Goal: Check status: Check status

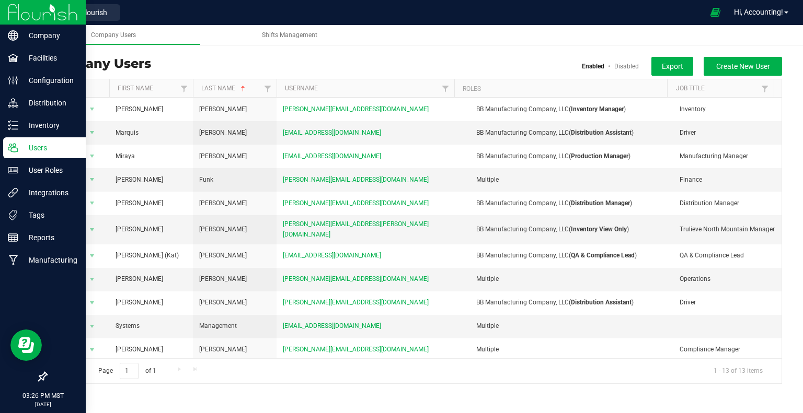
click at [21, 17] on img at bounding box center [43, 12] width 70 height 25
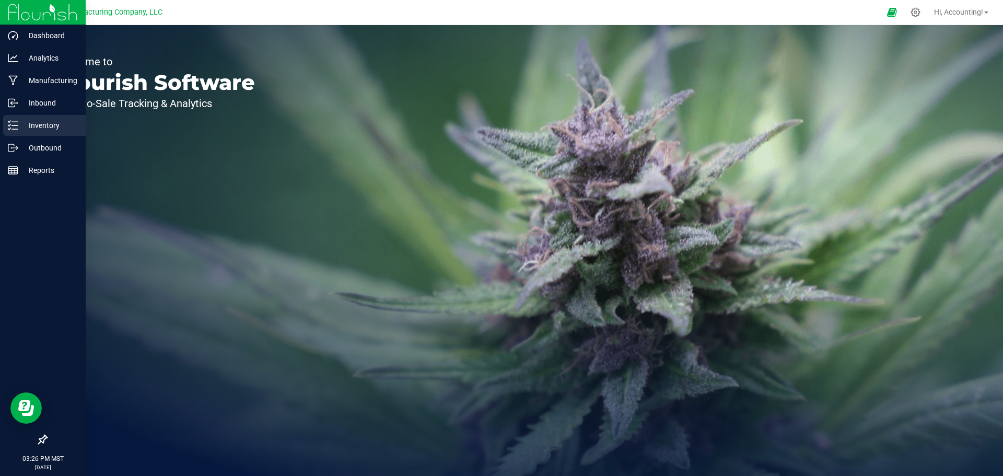
click at [25, 135] on div "Inventory" at bounding box center [44, 125] width 83 height 21
click at [25, 141] on div "Outbound" at bounding box center [44, 147] width 83 height 21
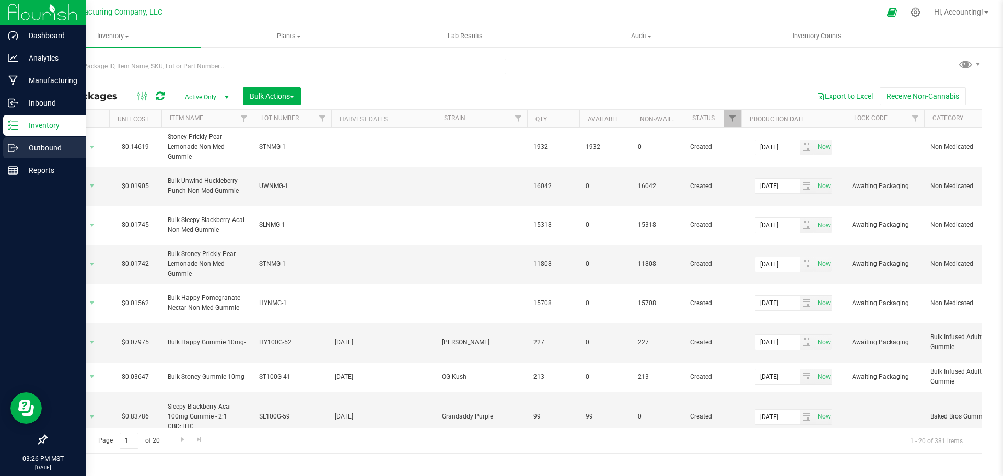
click at [17, 150] on icon at bounding box center [13, 148] width 10 height 10
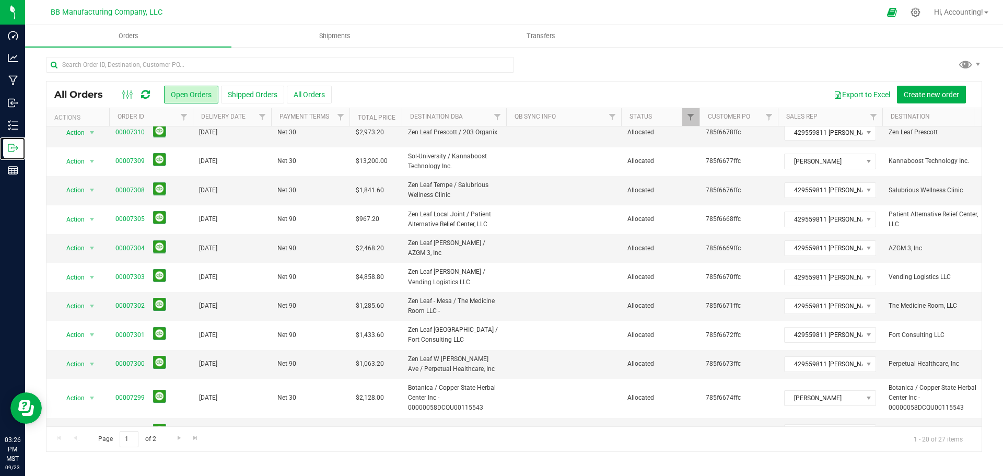
scroll to position [105, 0]
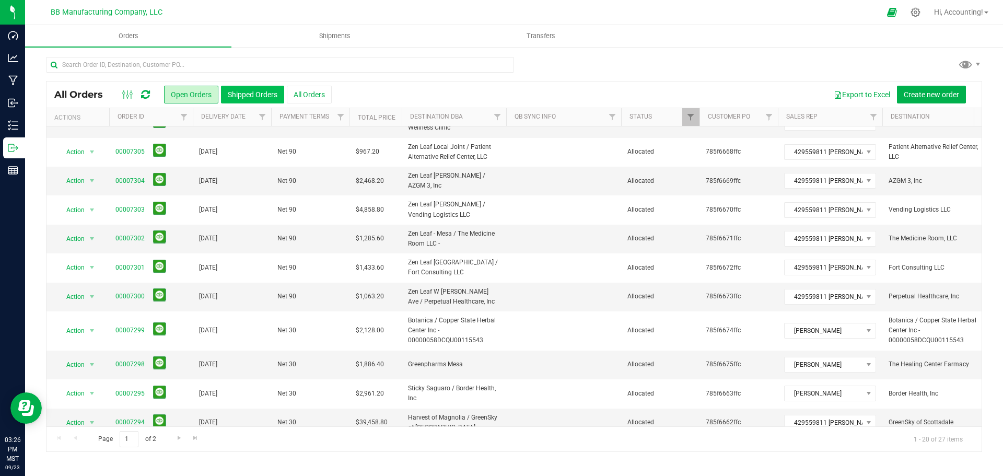
click at [227, 96] on button "Shipped Orders" at bounding box center [252, 95] width 63 height 18
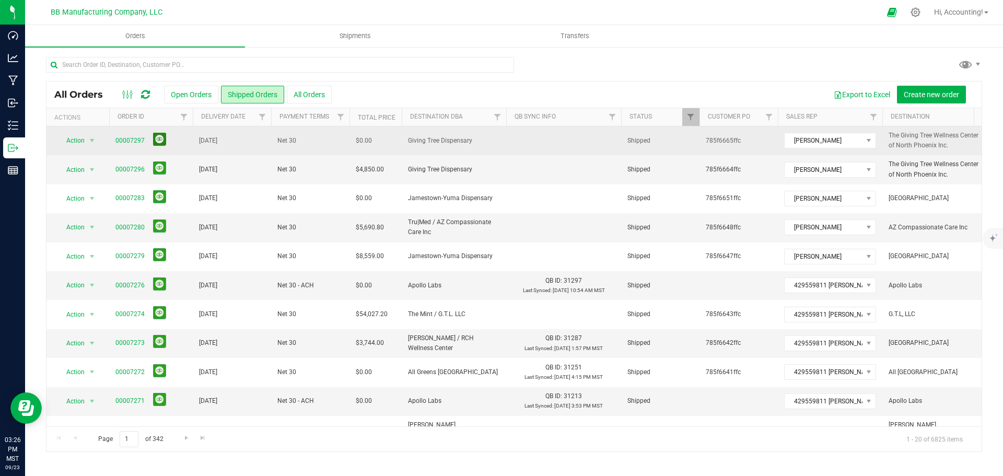
click at [154, 138] on button at bounding box center [159, 139] width 13 height 13
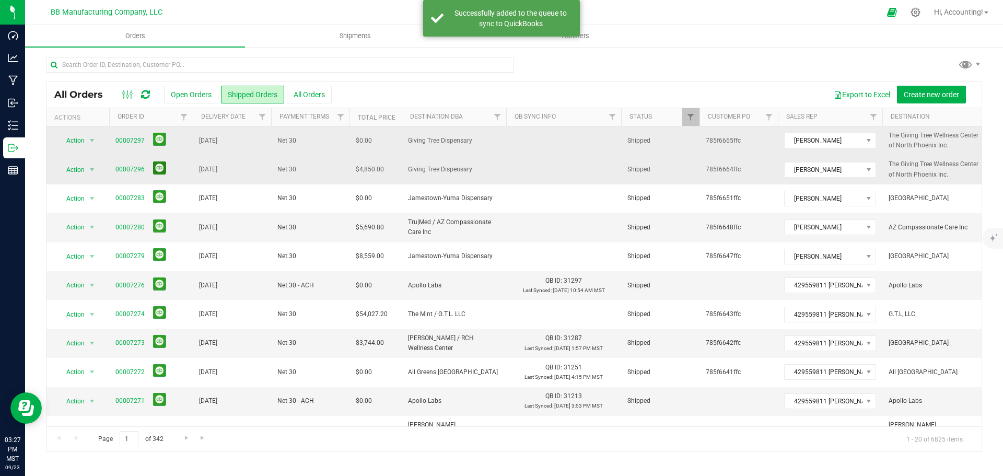
click at [157, 172] on button at bounding box center [159, 167] width 13 height 13
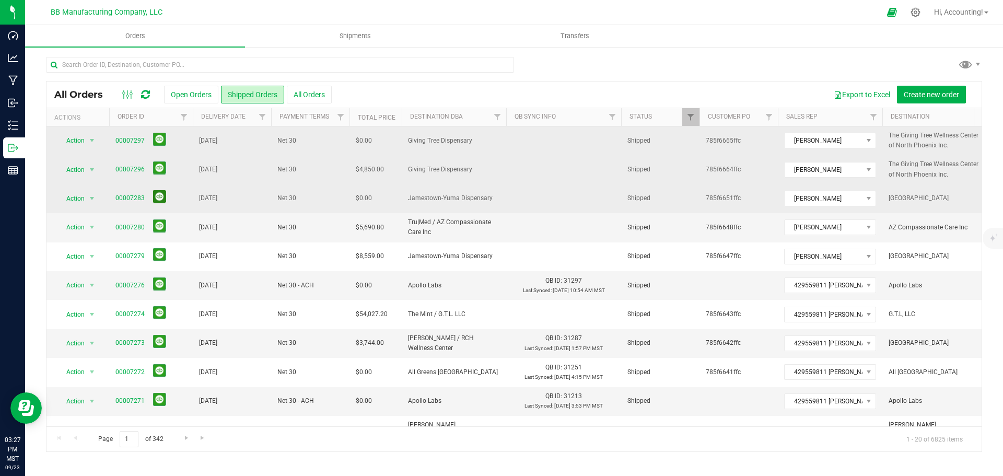
click at [155, 199] on button at bounding box center [159, 196] width 13 height 13
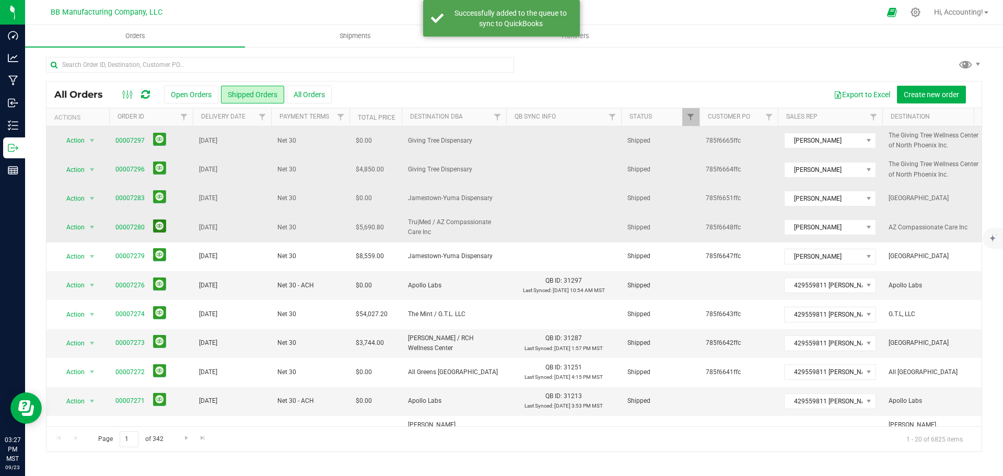
click at [155, 225] on button at bounding box center [159, 225] width 13 height 13
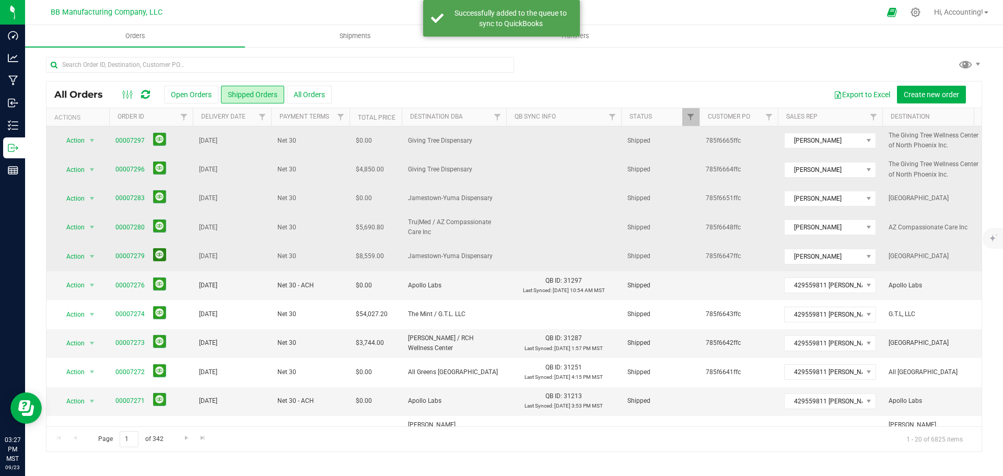
click at [158, 250] on button at bounding box center [159, 254] width 13 height 13
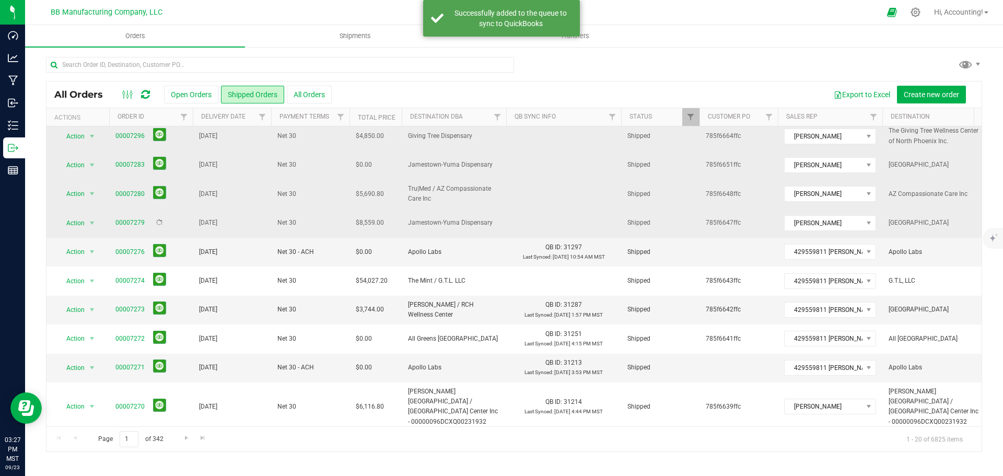
scroll to position [52, 0]
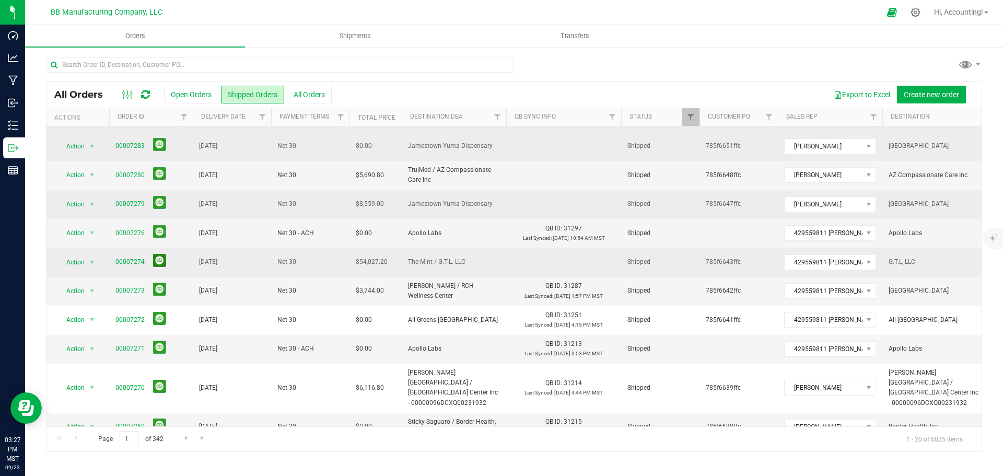
click at [156, 258] on button at bounding box center [159, 260] width 13 height 13
click at [500, 413] on div "Orders Shipments Transfers All Orders Open Orders Shipped Orders" at bounding box center [514, 250] width 978 height 451
